Goal: Task Accomplishment & Management: Use online tool/utility

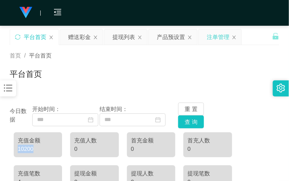
click at [217, 35] on div "注单管理" at bounding box center [218, 36] width 23 height 15
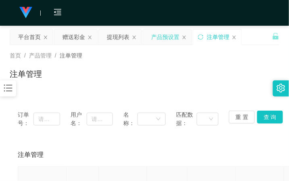
click at [161, 40] on div "产品预设置" at bounding box center [165, 36] width 28 height 15
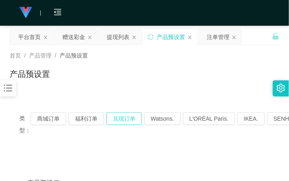
click at [126, 117] on button "兑现订单" at bounding box center [123, 118] width 35 height 13
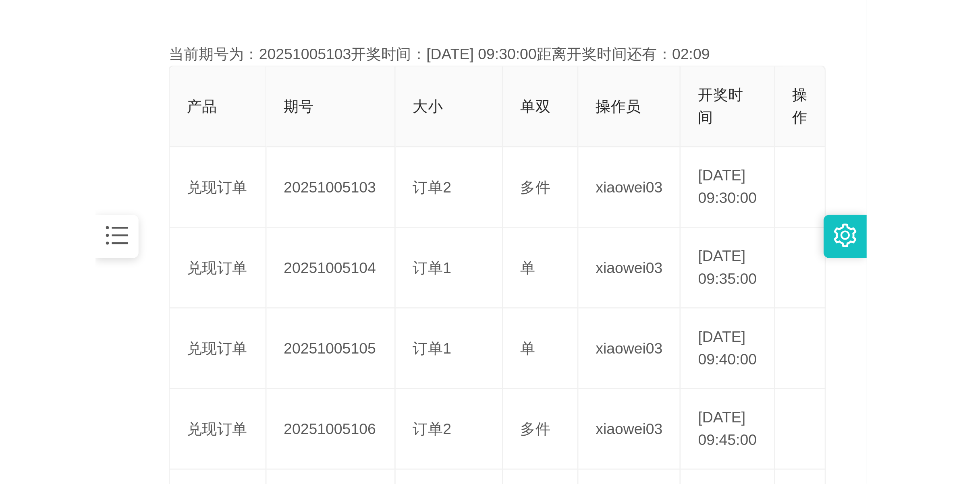
scroll to position [201, 0]
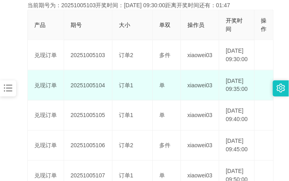
click at [91, 97] on td "20251005104" at bounding box center [88, 85] width 48 height 30
click at [95, 100] on td "20251005104" at bounding box center [88, 85] width 48 height 30
click at [93, 97] on td "20251005104" at bounding box center [88, 85] width 48 height 30
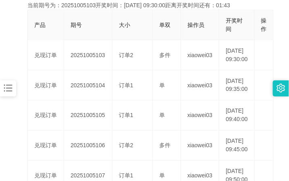
copy td "20251005104"
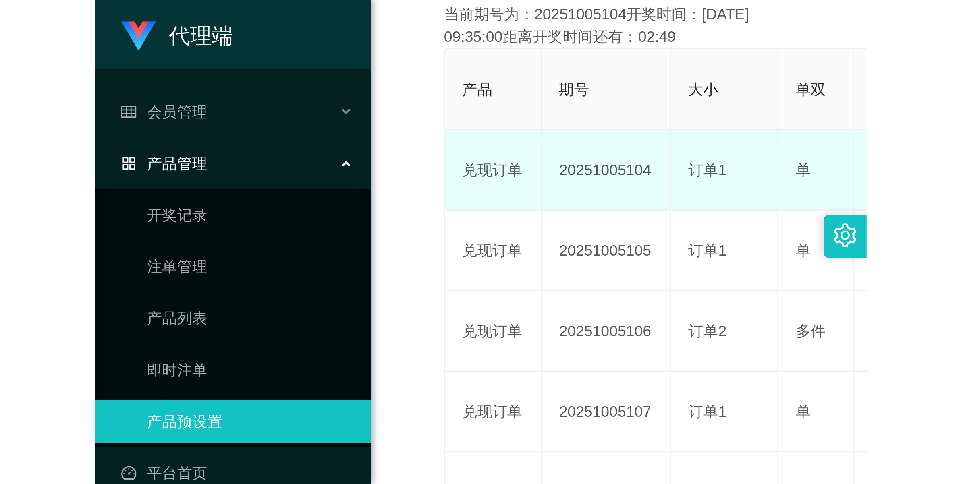
scroll to position [29, 0]
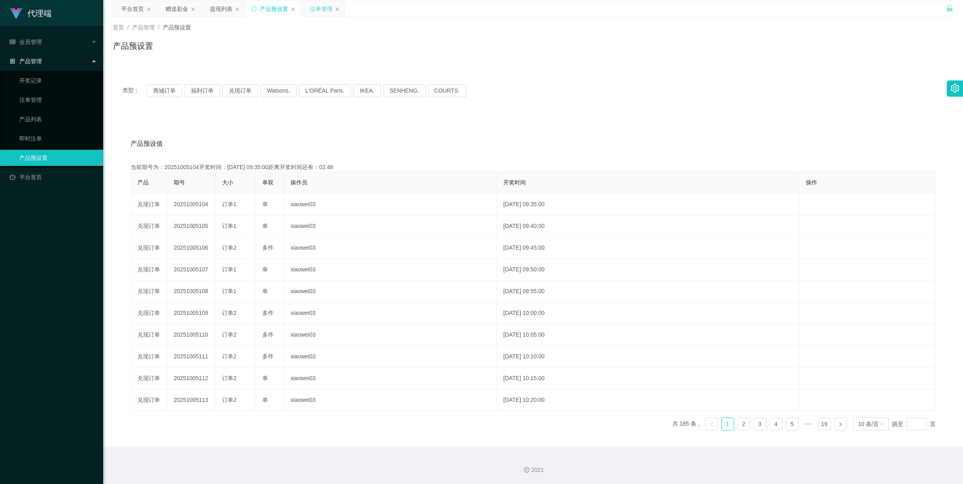
click at [288, 2] on div "注单管理" at bounding box center [321, 8] width 23 height 15
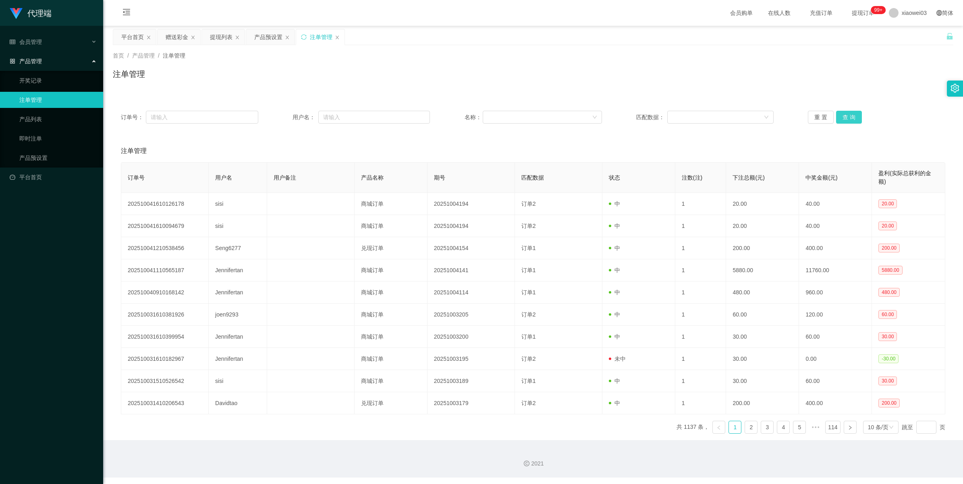
click at [288, 119] on button "查 询" at bounding box center [849, 117] width 26 height 13
click at [288, 111] on button "查 询" at bounding box center [849, 117] width 26 height 13
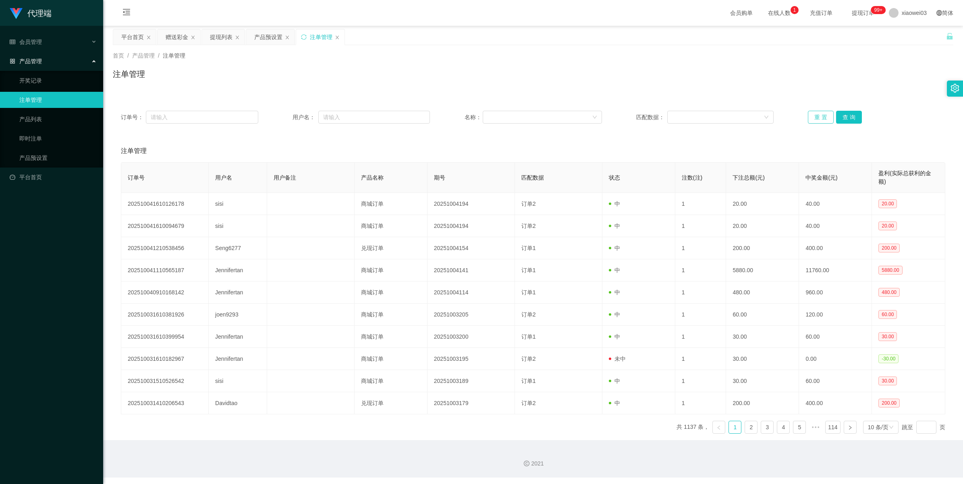
click at [288, 113] on button "重 置" at bounding box center [820, 117] width 26 height 13
click at [288, 116] on button "重 置" at bounding box center [820, 117] width 26 height 13
click at [288, 117] on button "查 询" at bounding box center [849, 117] width 26 height 13
click at [288, 117] on button "查 询" at bounding box center [853, 117] width 35 height 13
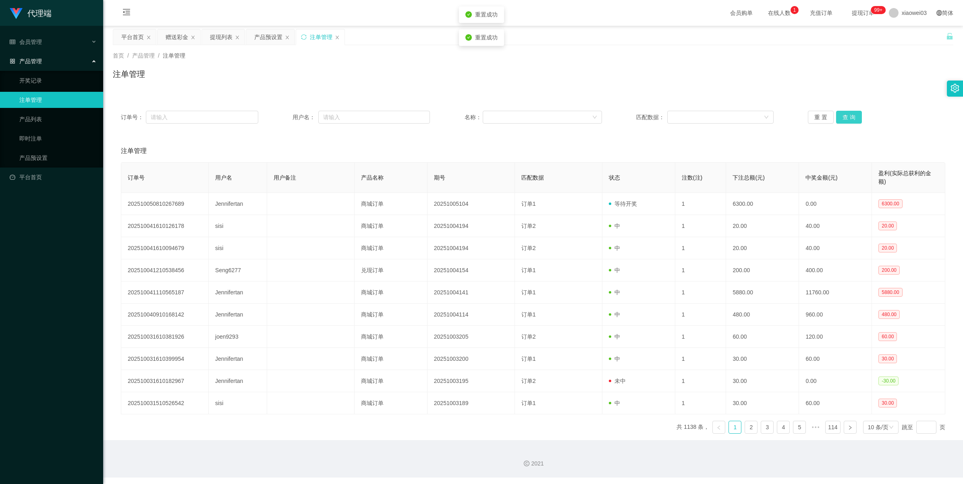
click at [288, 117] on button "查 询" at bounding box center [849, 117] width 26 height 13
click at [288, 113] on button "查 询" at bounding box center [849, 117] width 26 height 13
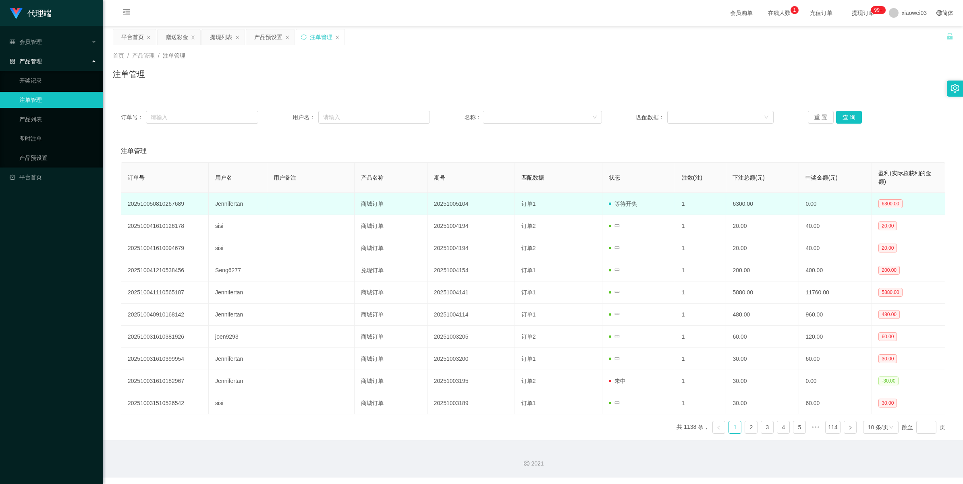
click at [227, 181] on td "Jennifertan" at bounding box center [238, 204] width 58 height 22
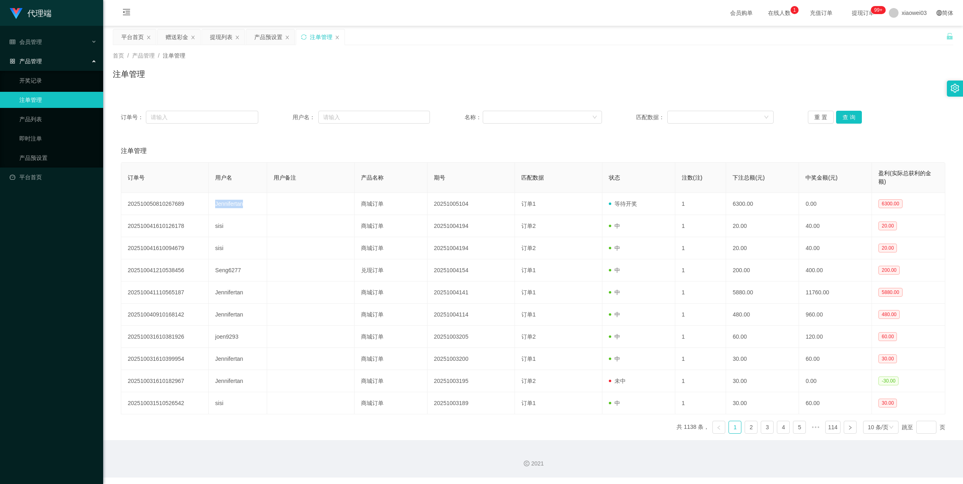
copy td "Jennifertan"
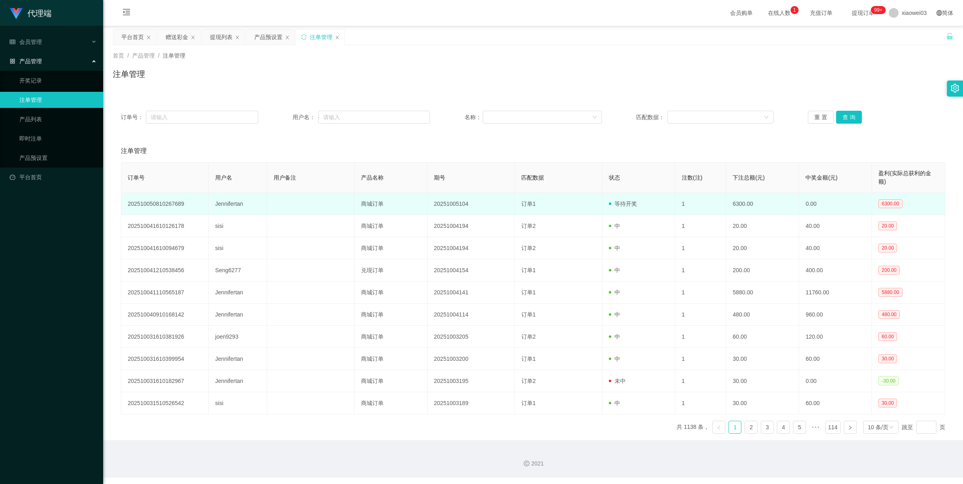
click at [288, 181] on td "20251005104" at bounding box center [470, 204] width 87 height 22
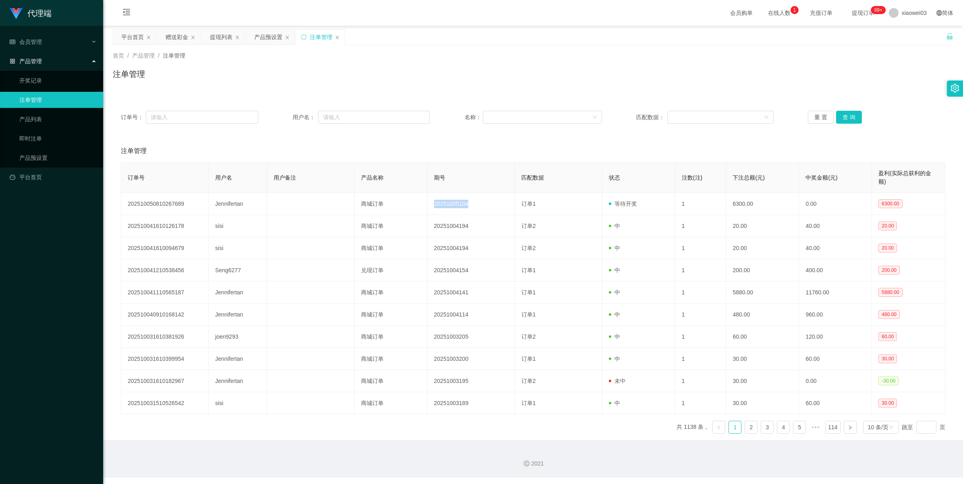
copy td "20251005104"
click at [288, 115] on button "查 询" at bounding box center [849, 117] width 26 height 13
click at [288, 114] on button "查 询" at bounding box center [849, 117] width 26 height 13
click at [288, 114] on button "查 询" at bounding box center [853, 117] width 35 height 13
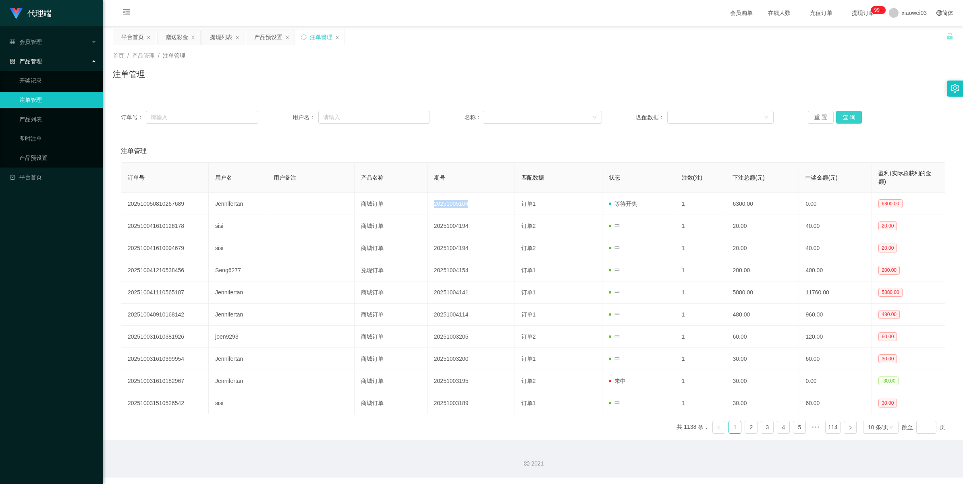
click at [288, 118] on button "查 询" at bounding box center [849, 117] width 26 height 13
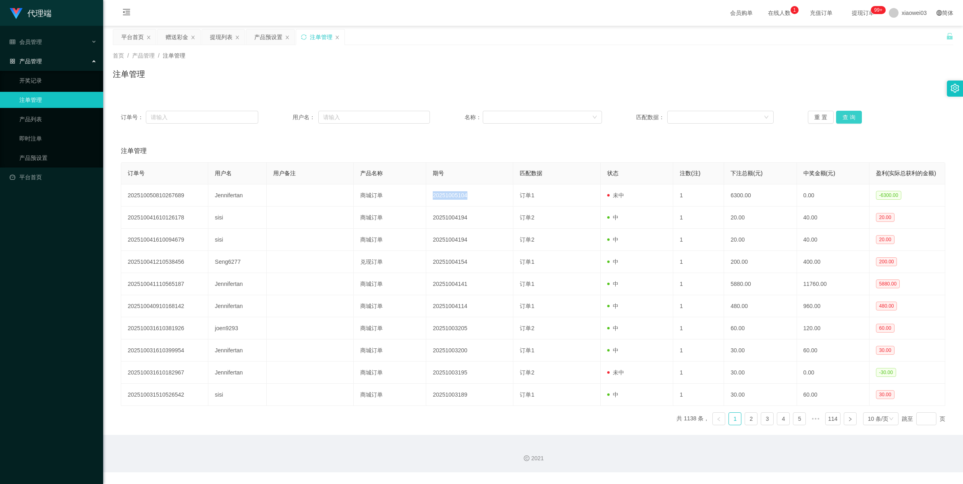
click at [288, 117] on button "查 询" at bounding box center [849, 117] width 26 height 13
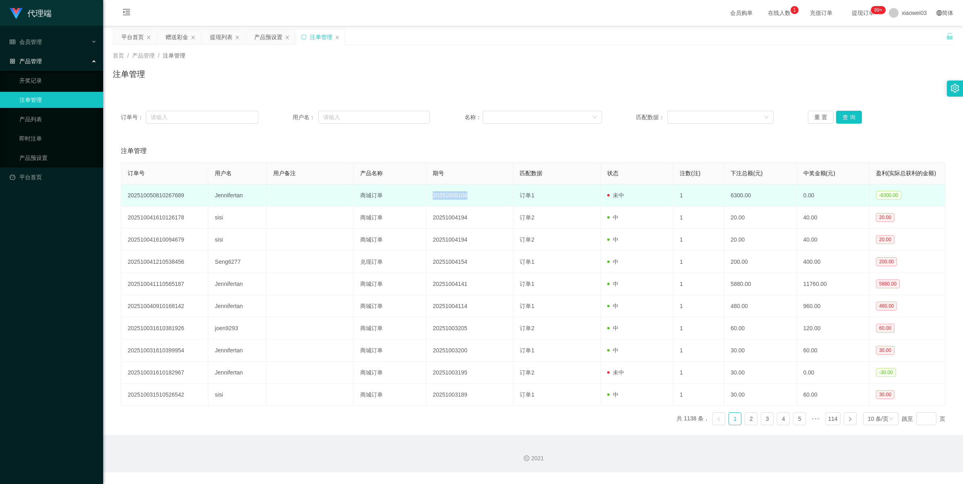
click at [288, 181] on td "20251005104" at bounding box center [469, 195] width 87 height 22
